Goal: Obtain resource: Obtain resource

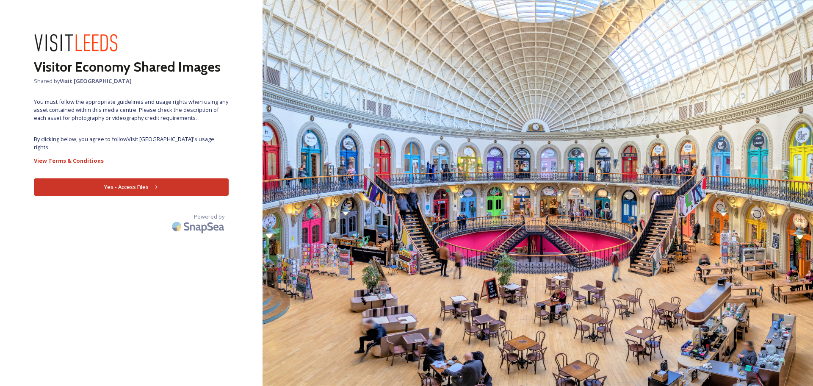
click at [91, 178] on button "Yes - Access Files" at bounding box center [131, 186] width 195 height 17
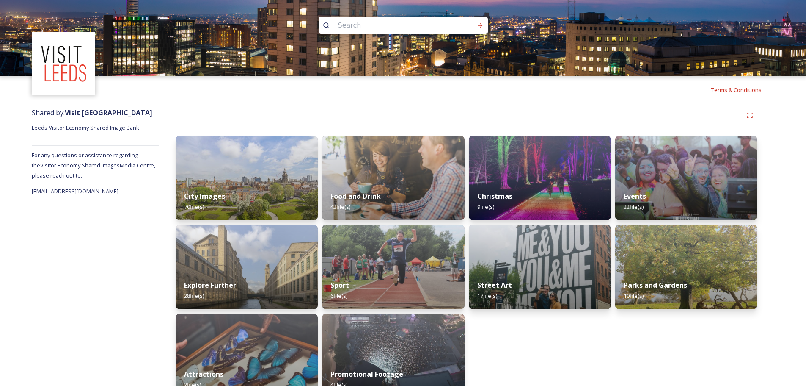
scroll to position [21, 0]
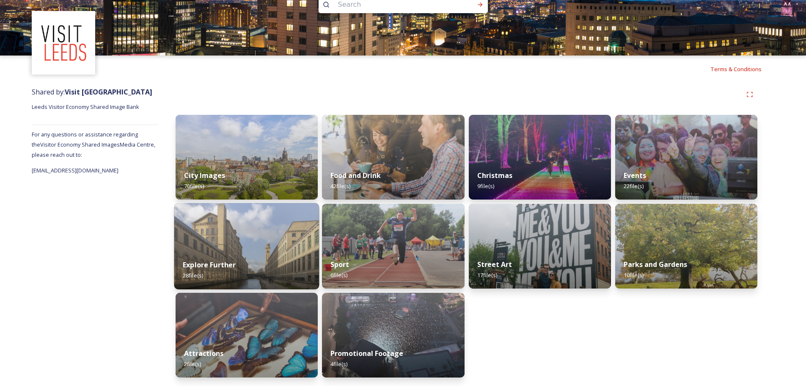
click at [245, 248] on img at bounding box center [246, 246] width 145 height 86
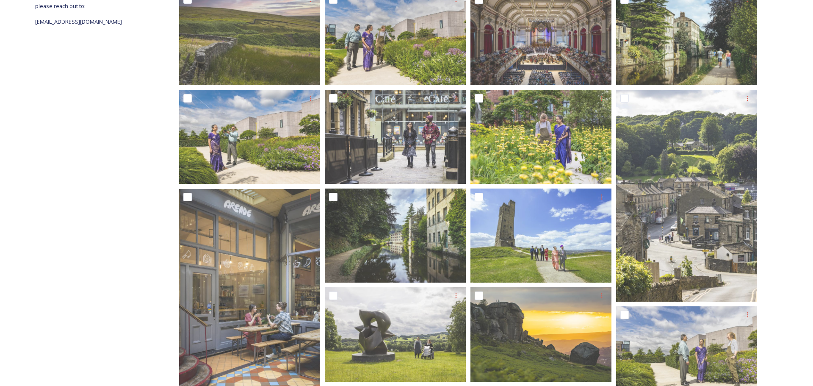
scroll to position [212, 0]
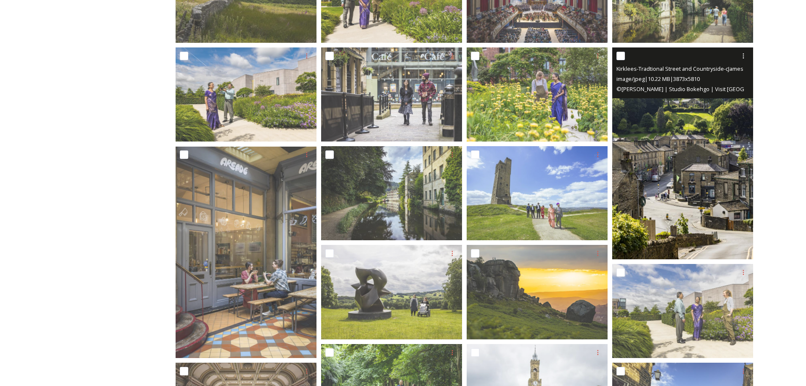
click at [711, 161] on img at bounding box center [682, 153] width 141 height 212
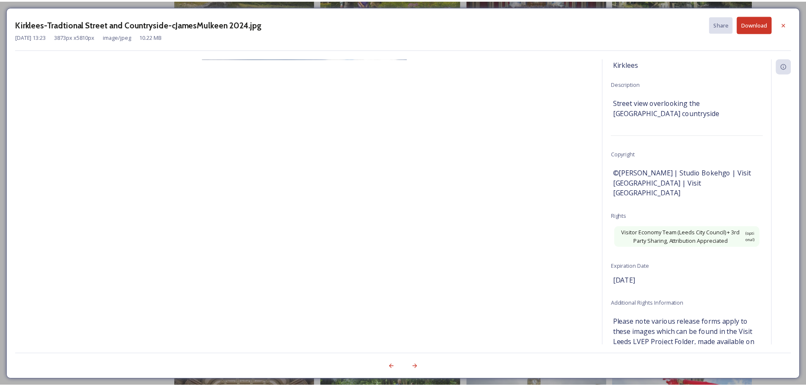
scroll to position [0, 0]
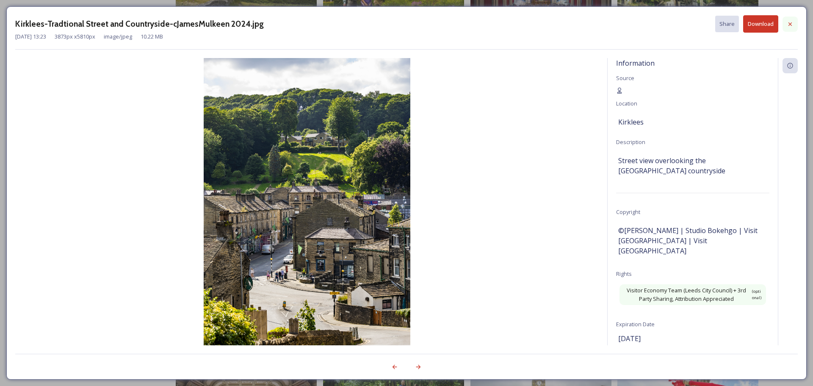
click at [792, 24] on icon at bounding box center [789, 24] width 7 height 7
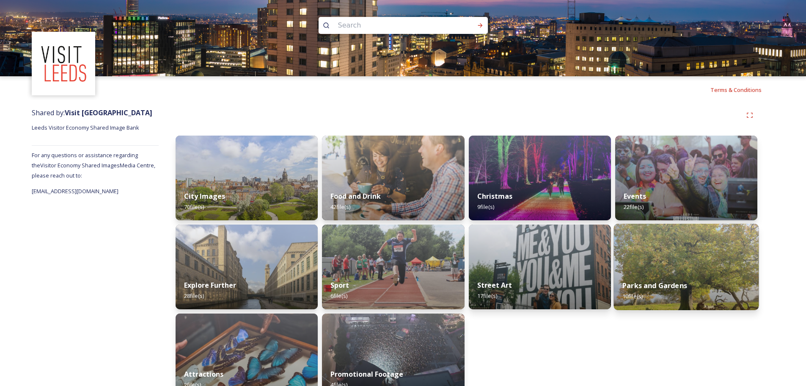
click at [683, 252] on img at bounding box center [686, 266] width 145 height 86
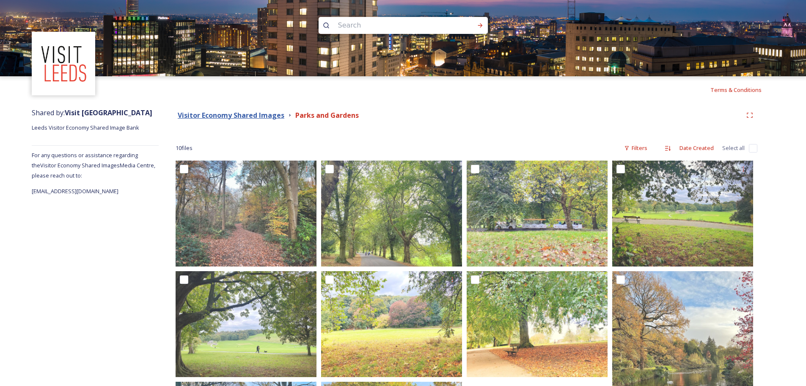
click at [263, 113] on strong "Visitor Economy Shared Images" at bounding box center [231, 114] width 107 height 9
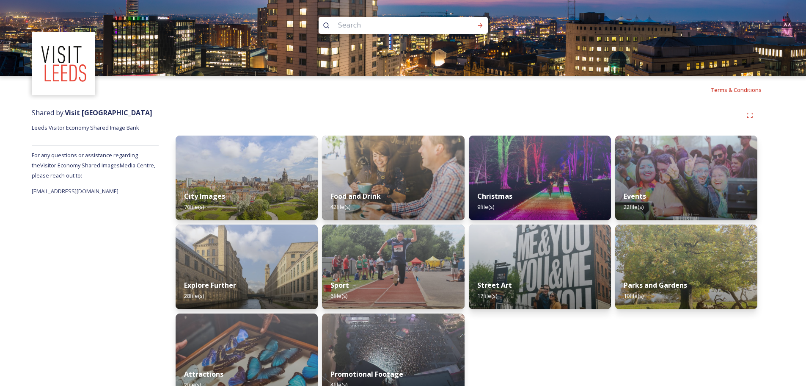
scroll to position [21, 0]
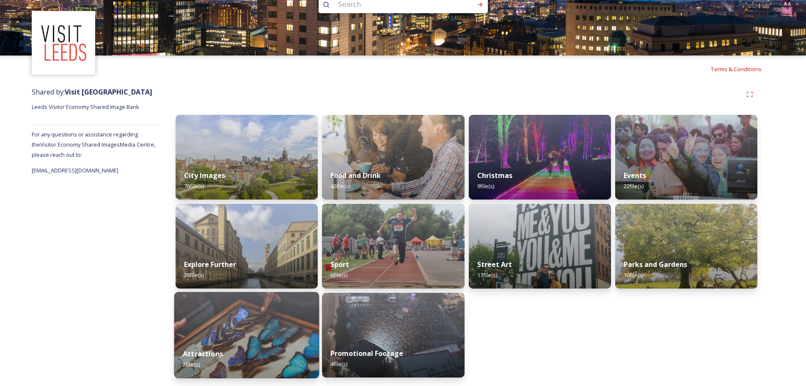
click at [246, 334] on img at bounding box center [246, 335] width 145 height 86
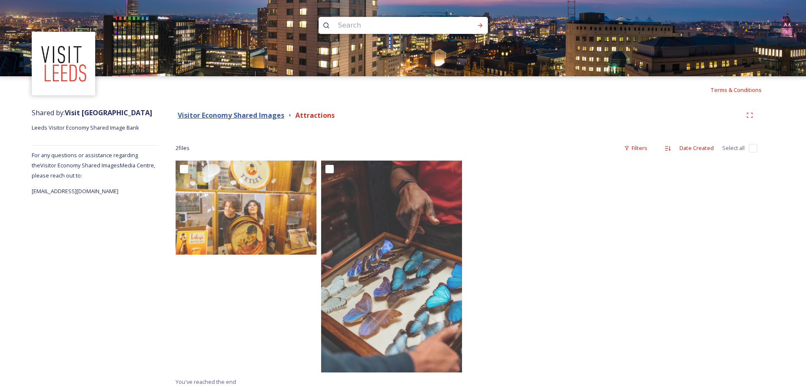
click at [249, 113] on strong "Visitor Economy Shared Images" at bounding box center [231, 114] width 107 height 9
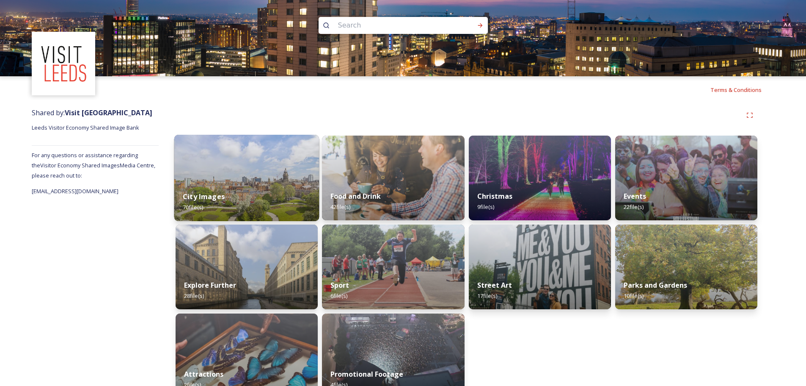
click at [237, 157] on img at bounding box center [246, 178] width 145 height 86
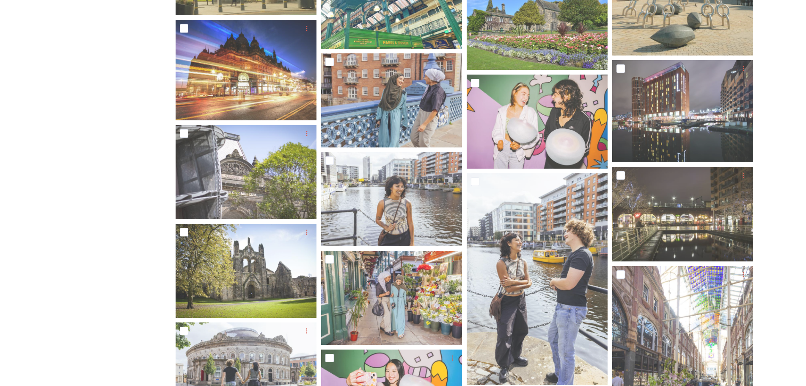
scroll to position [976, 0]
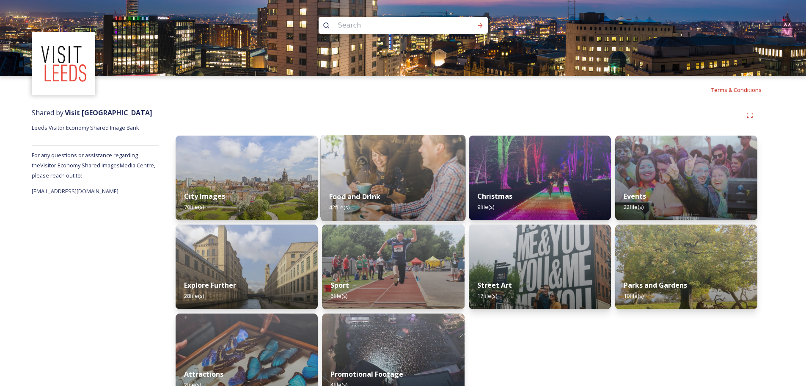
click at [383, 169] on img at bounding box center [393, 178] width 145 height 86
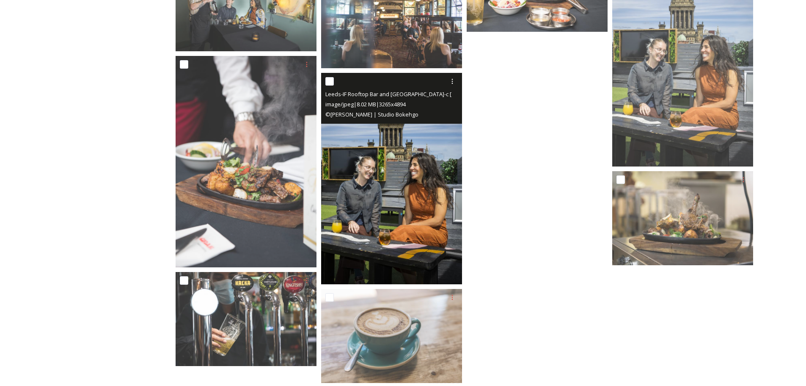
scroll to position [1185, 0]
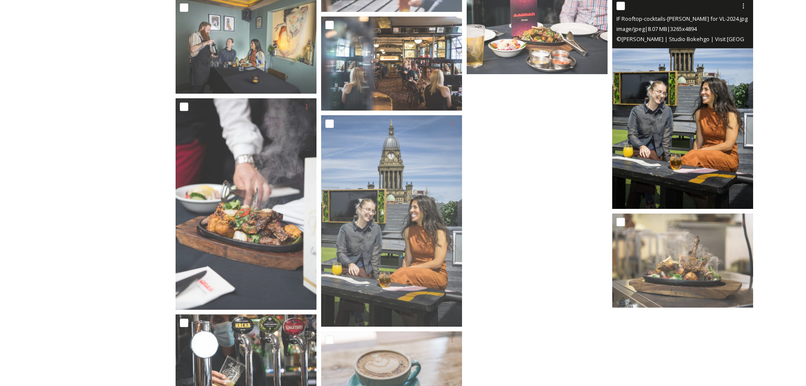
click at [675, 129] on img at bounding box center [682, 102] width 141 height 211
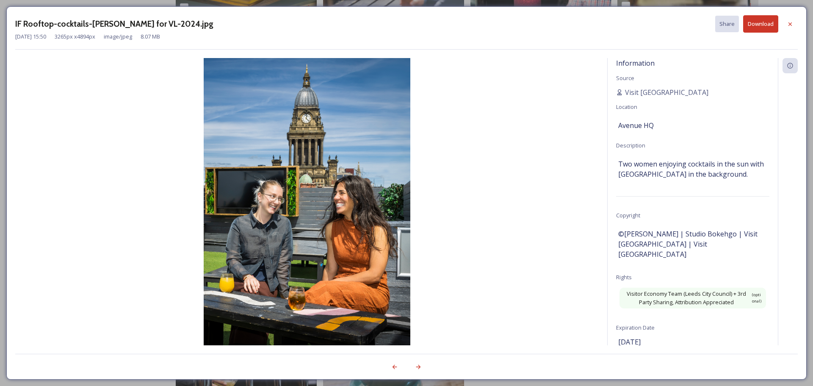
click at [451, 28] on div "IF Rooftop-cocktails-[PERSON_NAME] for VL-2024.jpg Share Download" at bounding box center [406, 23] width 782 height 17
click at [791, 21] on icon at bounding box center [789, 24] width 7 height 7
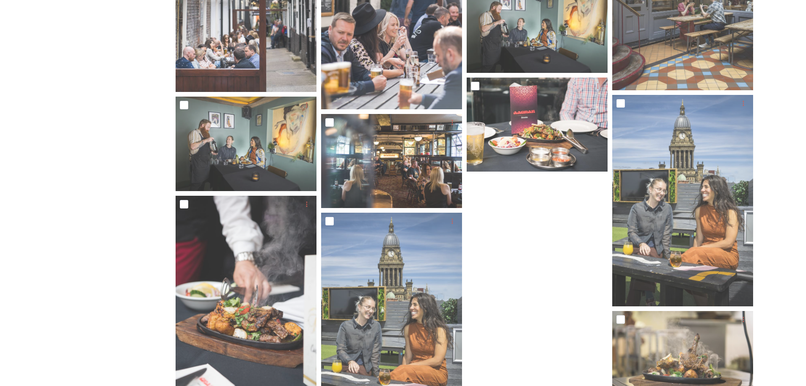
scroll to position [918, 0]
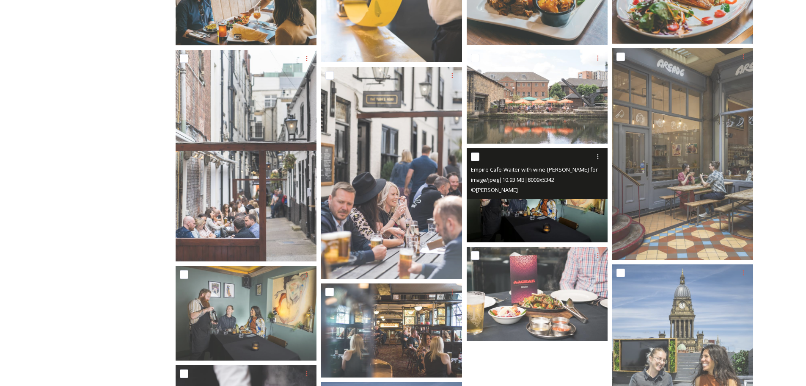
click at [579, 219] on img at bounding box center [537, 195] width 141 height 94
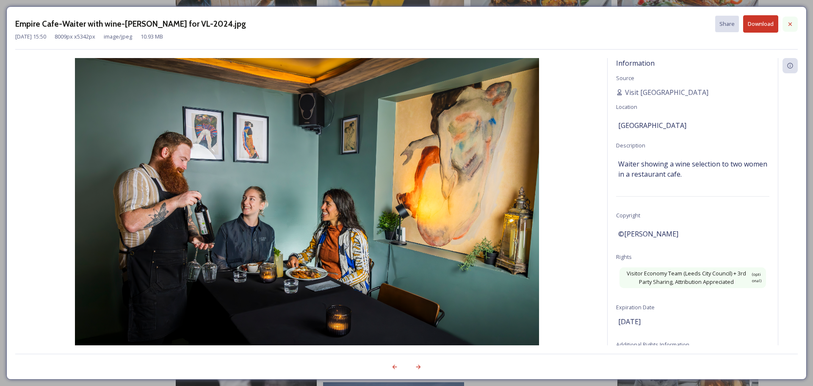
click at [785, 19] on div at bounding box center [789, 24] width 15 height 15
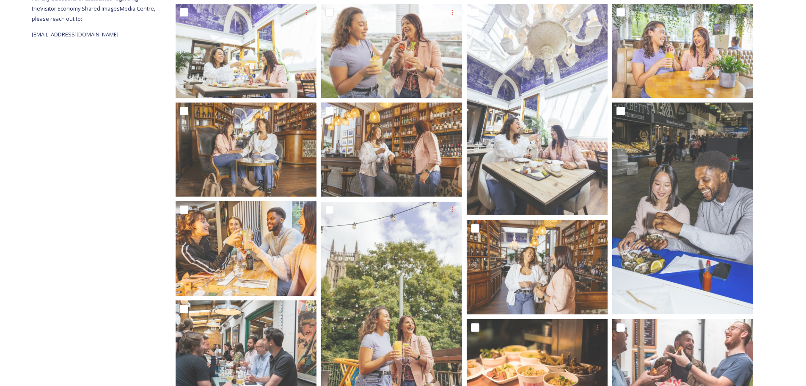
scroll to position [72, 0]
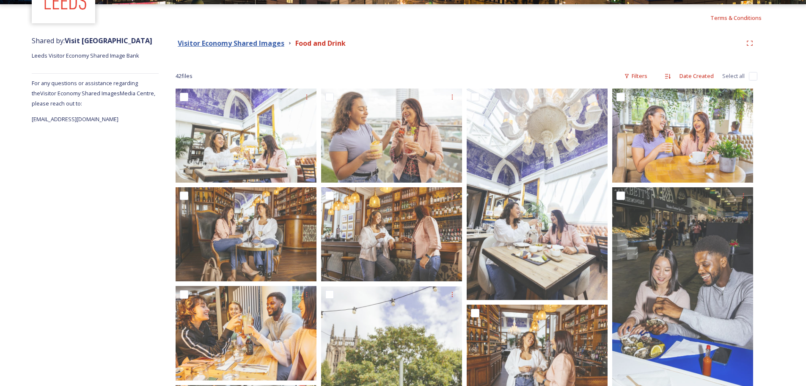
click at [258, 40] on strong "Visitor Economy Shared Images" at bounding box center [231, 43] width 107 height 9
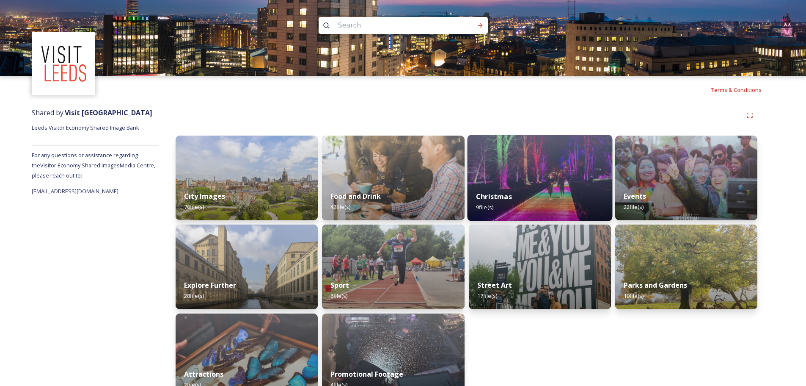
click at [529, 163] on img at bounding box center [539, 178] width 145 height 86
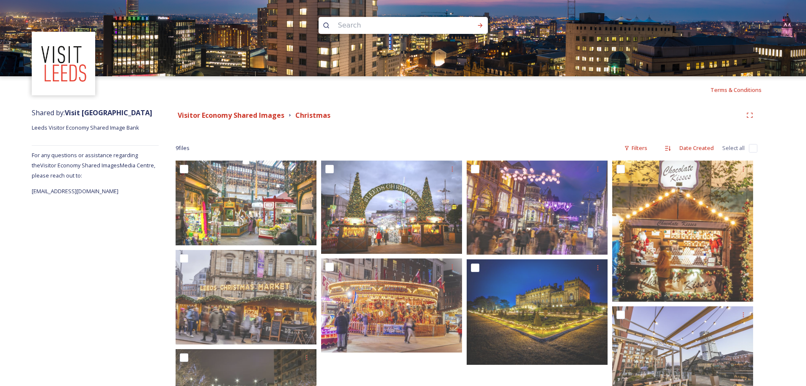
scroll to position [76, 0]
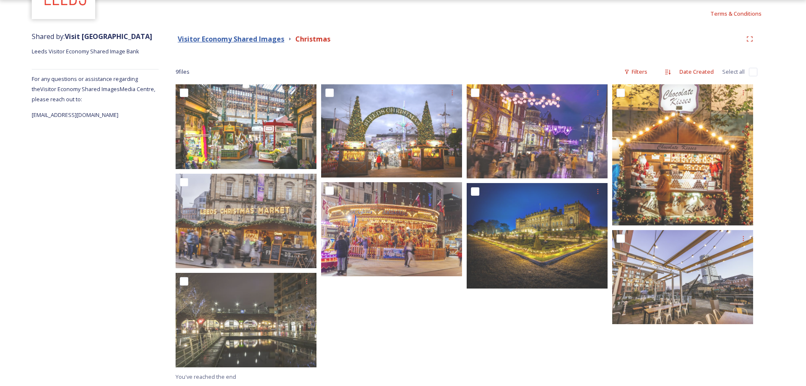
click at [247, 40] on strong "Visitor Economy Shared Images" at bounding box center [231, 38] width 107 height 9
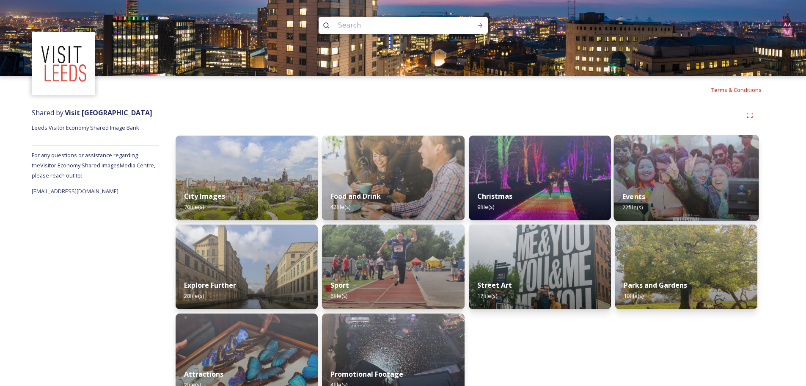
click at [689, 160] on img at bounding box center [686, 178] width 145 height 86
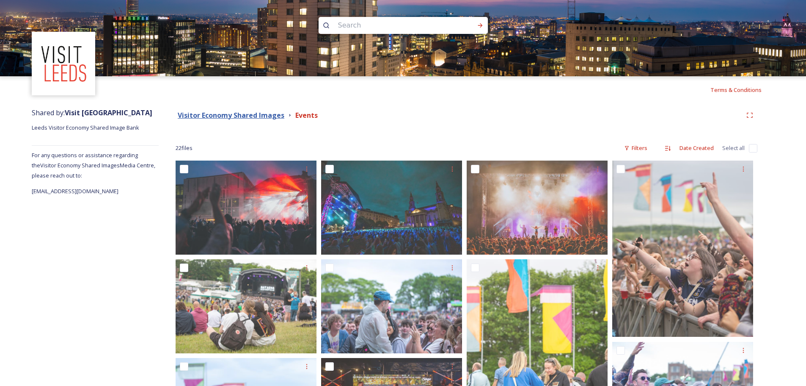
click at [248, 112] on strong "Visitor Economy Shared Images" at bounding box center [231, 114] width 107 height 9
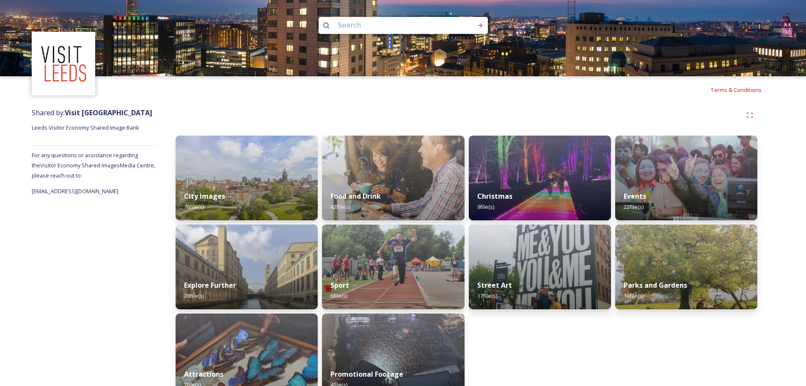
scroll to position [21, 0]
